Goal: Information Seeking & Learning: Learn about a topic

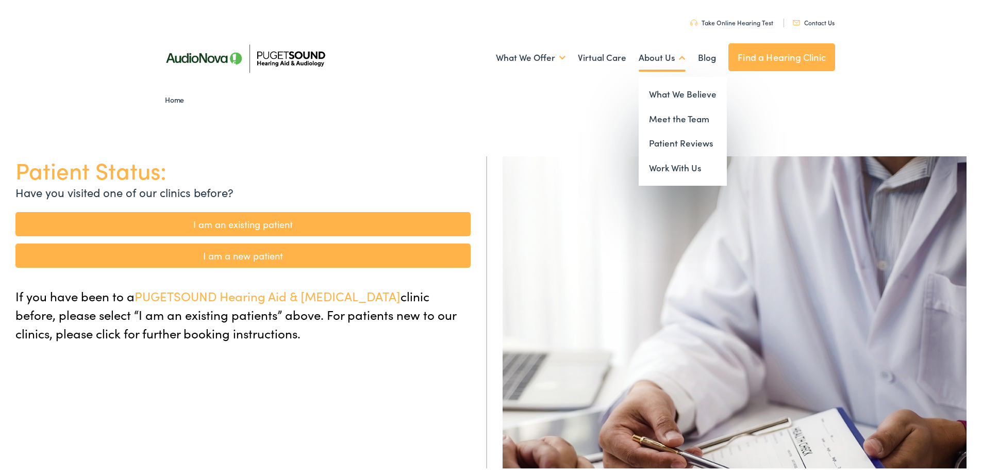
click at [669, 56] on link "About Us" at bounding box center [662, 56] width 47 height 38
click at [674, 118] on link "Meet the Team" at bounding box center [683, 117] width 88 height 25
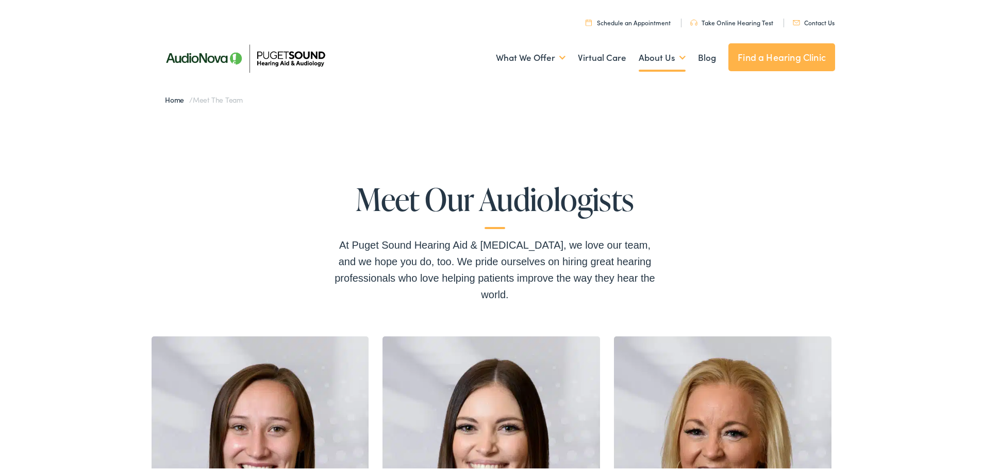
click at [788, 56] on link "Find a Hearing Clinic" at bounding box center [781, 55] width 107 height 28
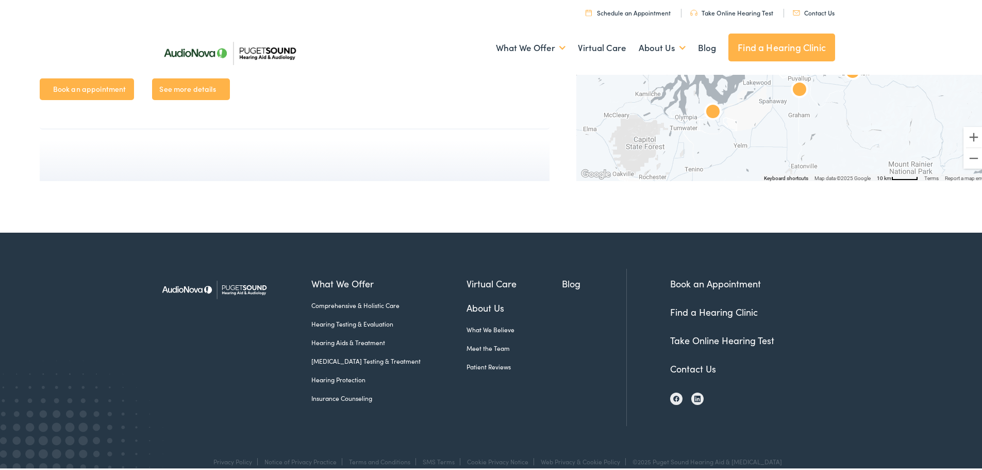
scroll to position [3614, 0]
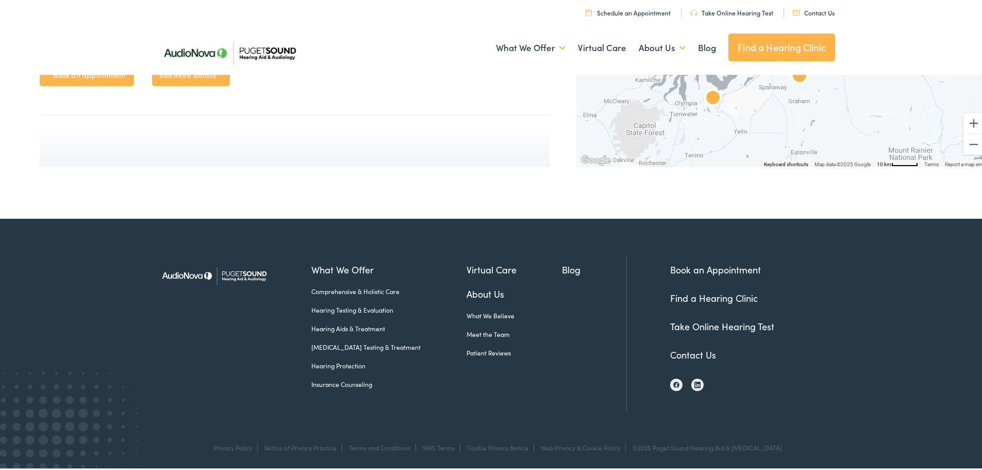
click at [182, 273] on img at bounding box center [214, 274] width 119 height 42
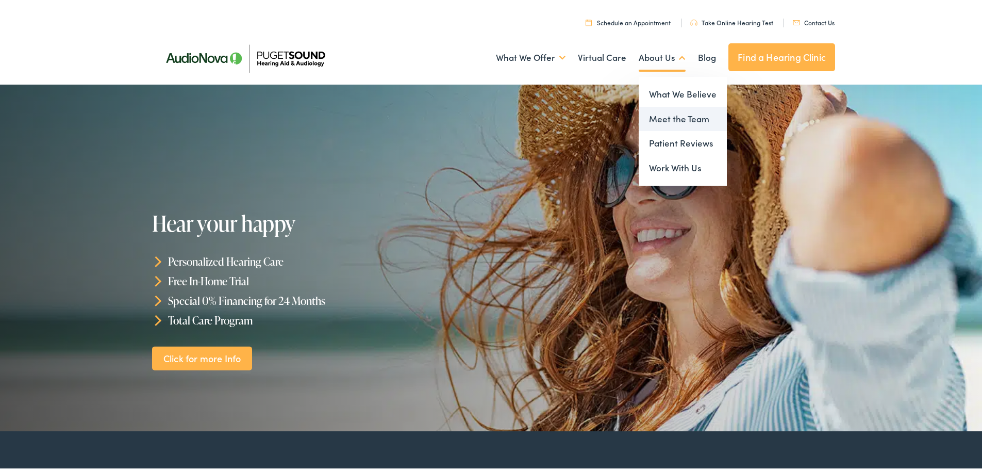
click at [676, 119] on link "Meet the Team" at bounding box center [683, 117] width 88 height 25
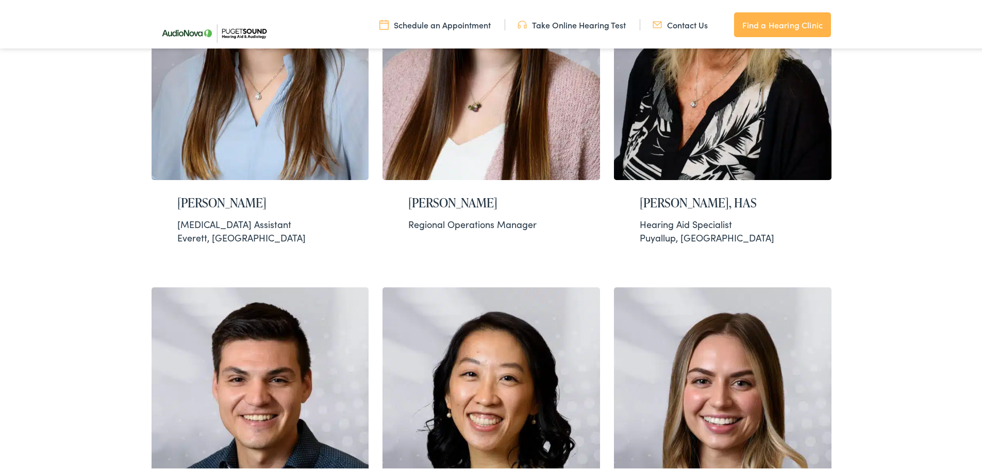
scroll to position [515, 0]
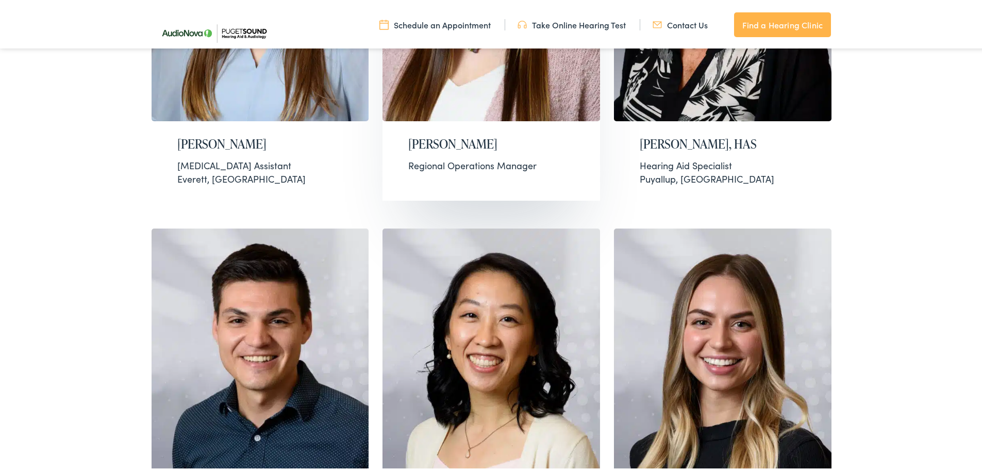
click at [449, 142] on h2 "Brittany Phillips" at bounding box center [491, 142] width 166 height 15
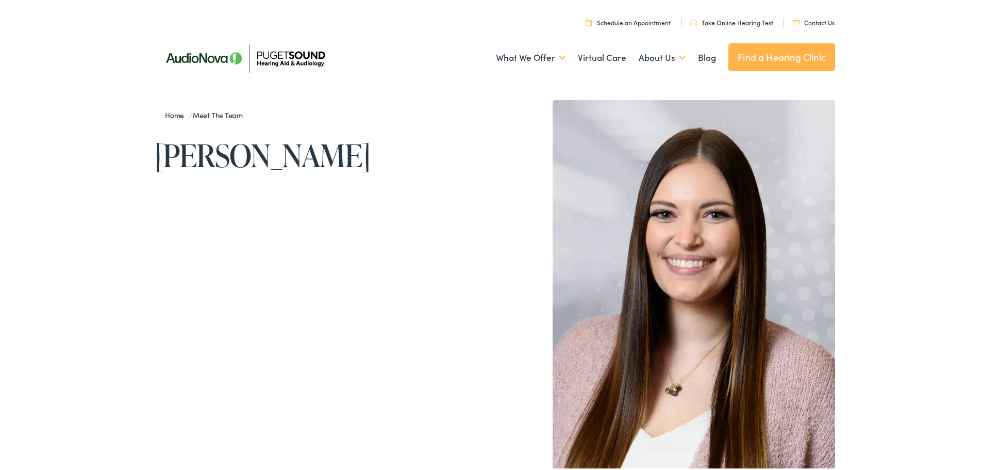
click at [218, 111] on link "Meet the Team" at bounding box center [220, 113] width 55 height 10
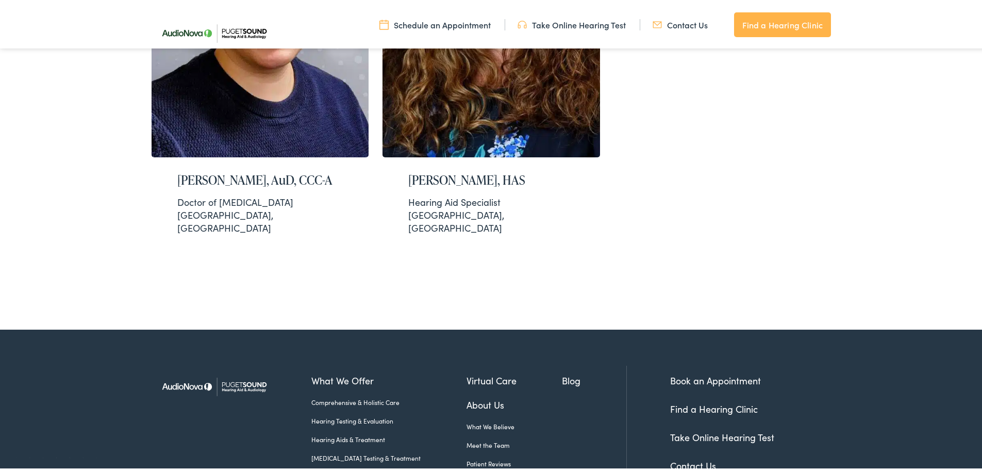
scroll to position [2224, 0]
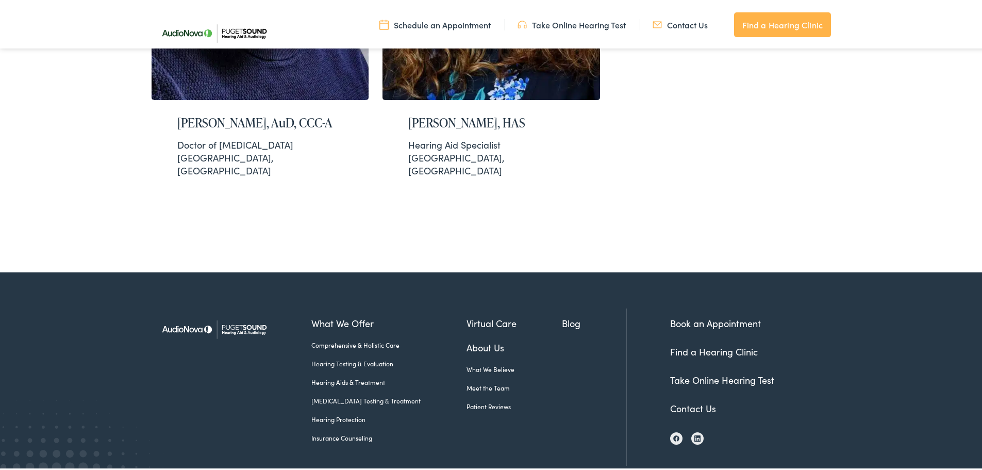
click at [483, 362] on link "What We Believe" at bounding box center [515, 366] width 96 height 9
